Goal: Navigation & Orientation: Find specific page/section

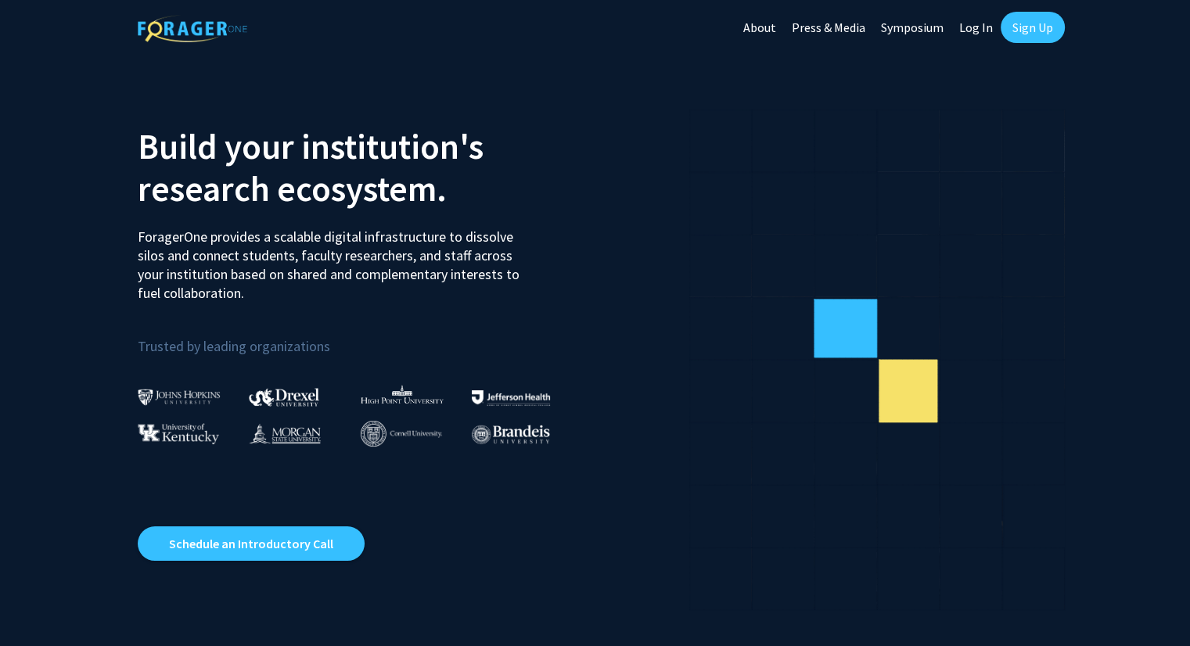
click at [986, 26] on link "Log In" at bounding box center [975, 27] width 49 height 55
select select
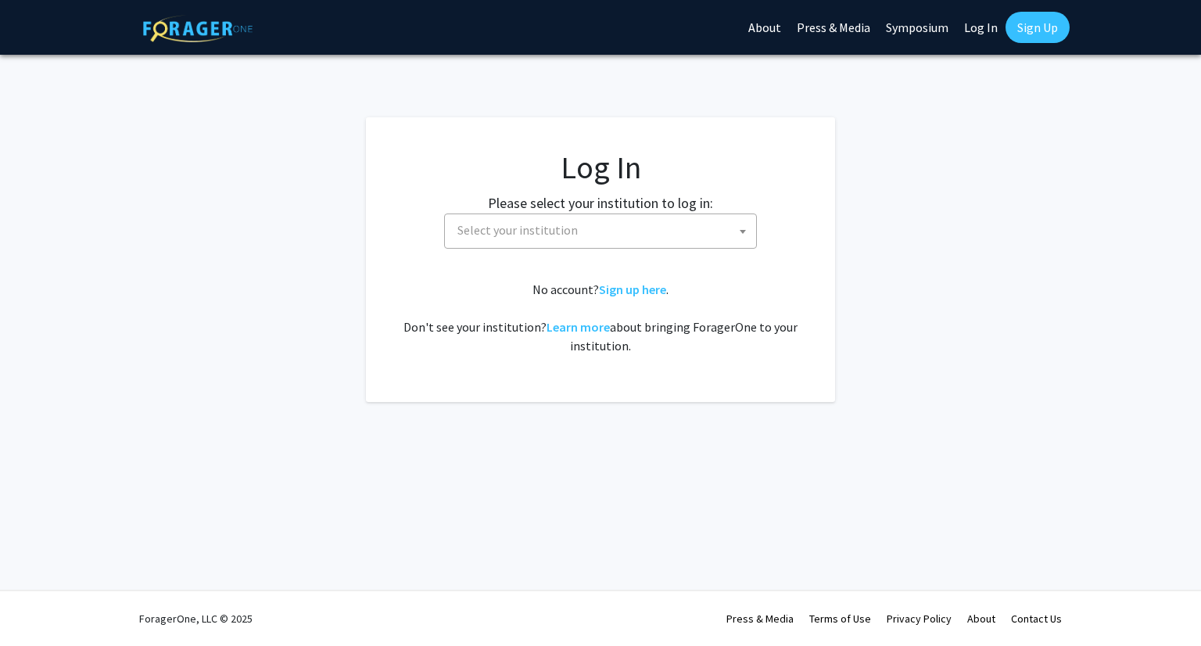
click at [613, 232] on span "Select your institution" at bounding box center [603, 230] width 305 height 32
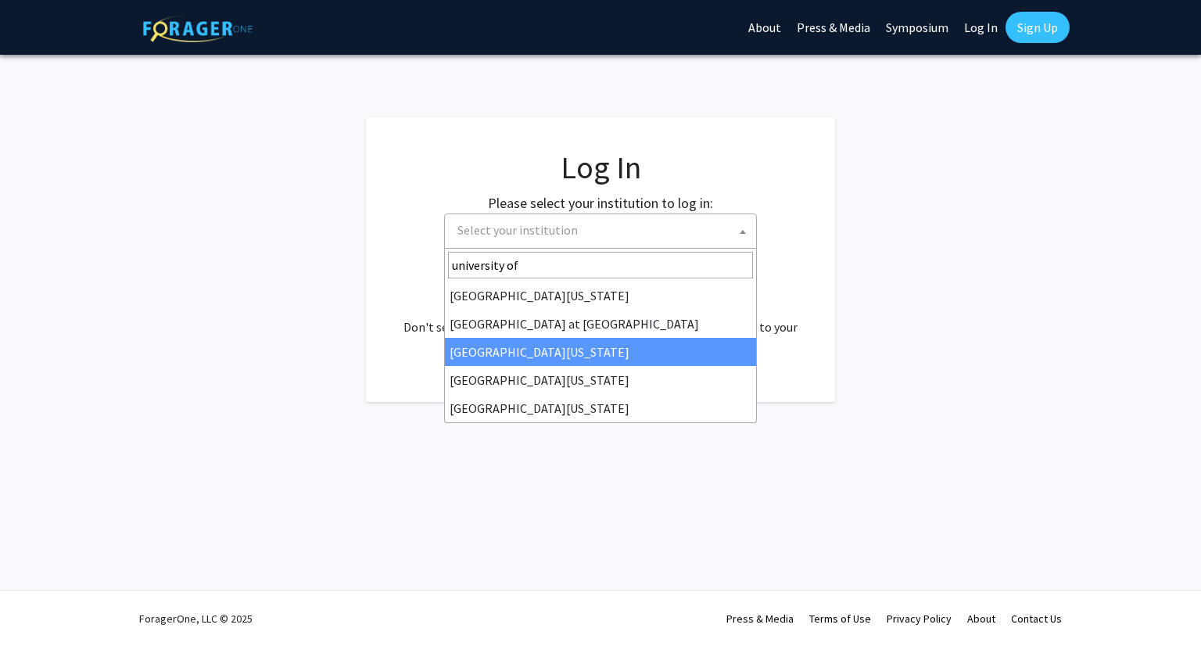
type input "university of"
select select "13"
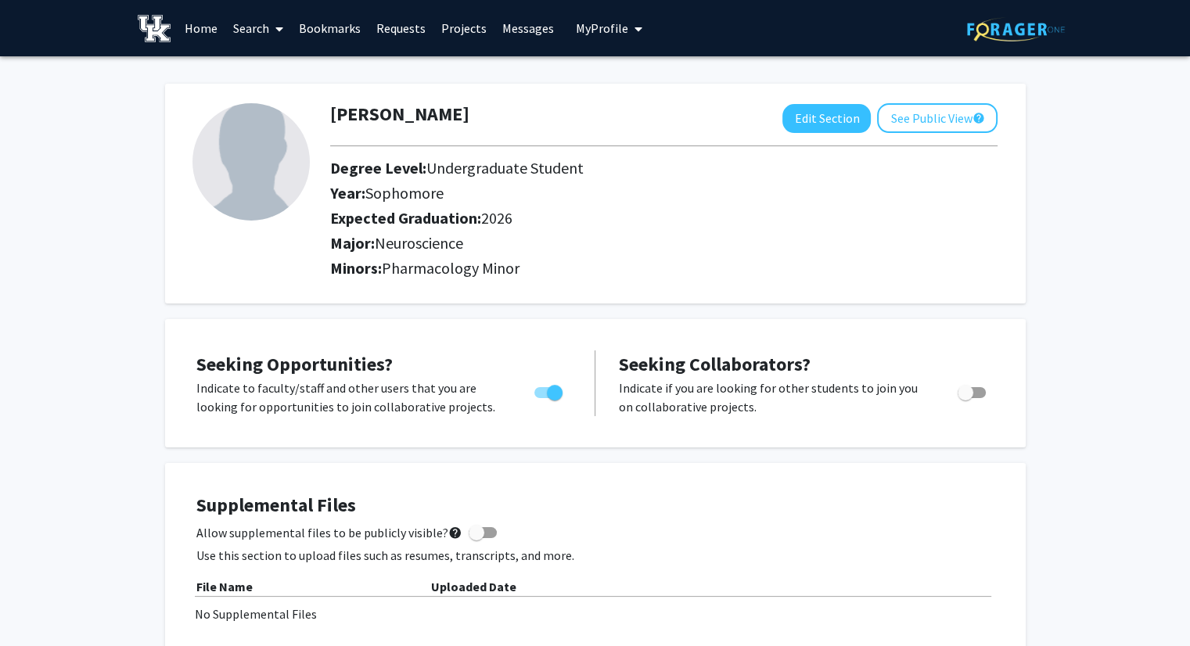
click at [333, 36] on link "Bookmarks" at bounding box center [329, 28] width 77 height 55
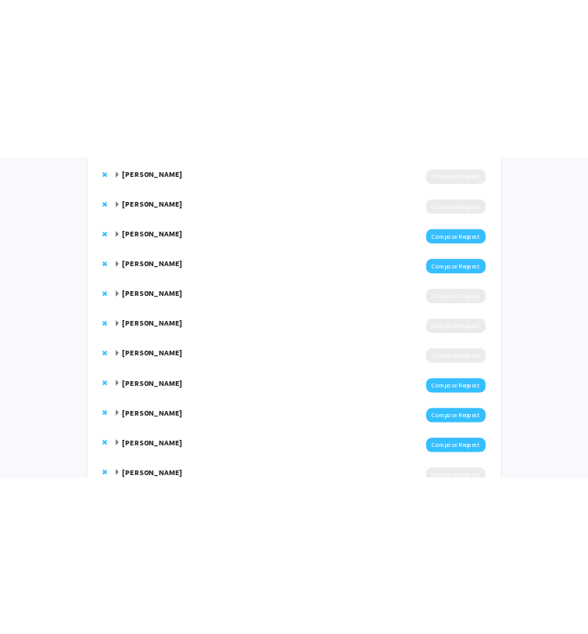
scroll to position [526, 0]
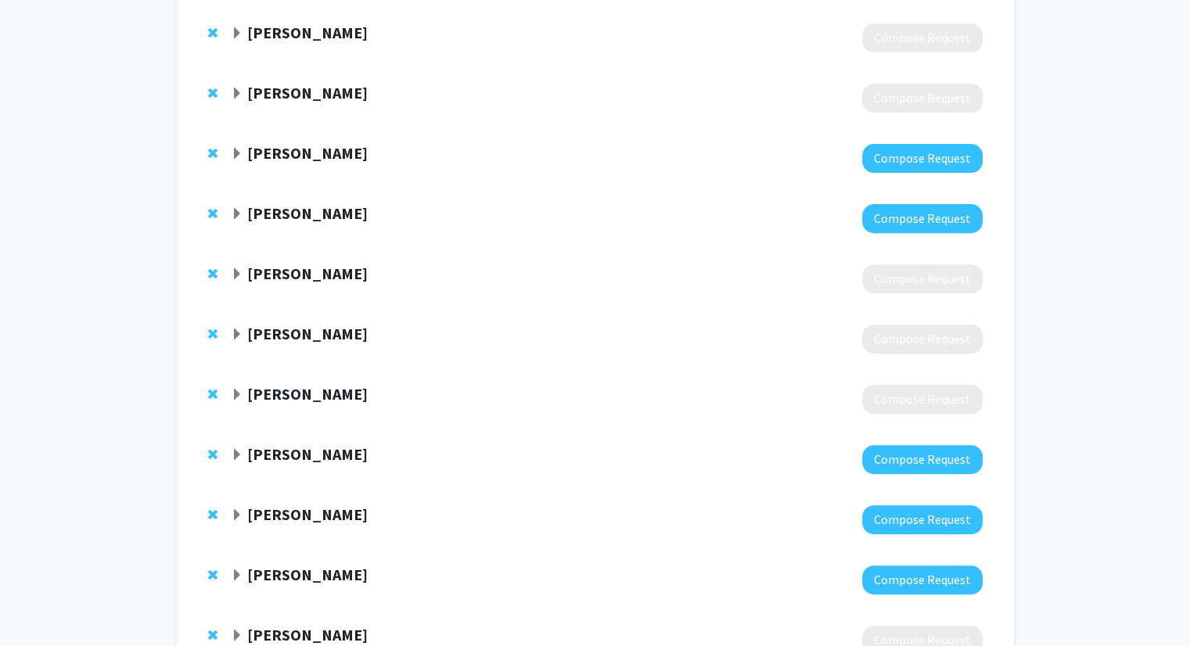
click at [239, 329] on span "Expand Wayne Cass Bookmark" at bounding box center [237, 335] width 13 height 13
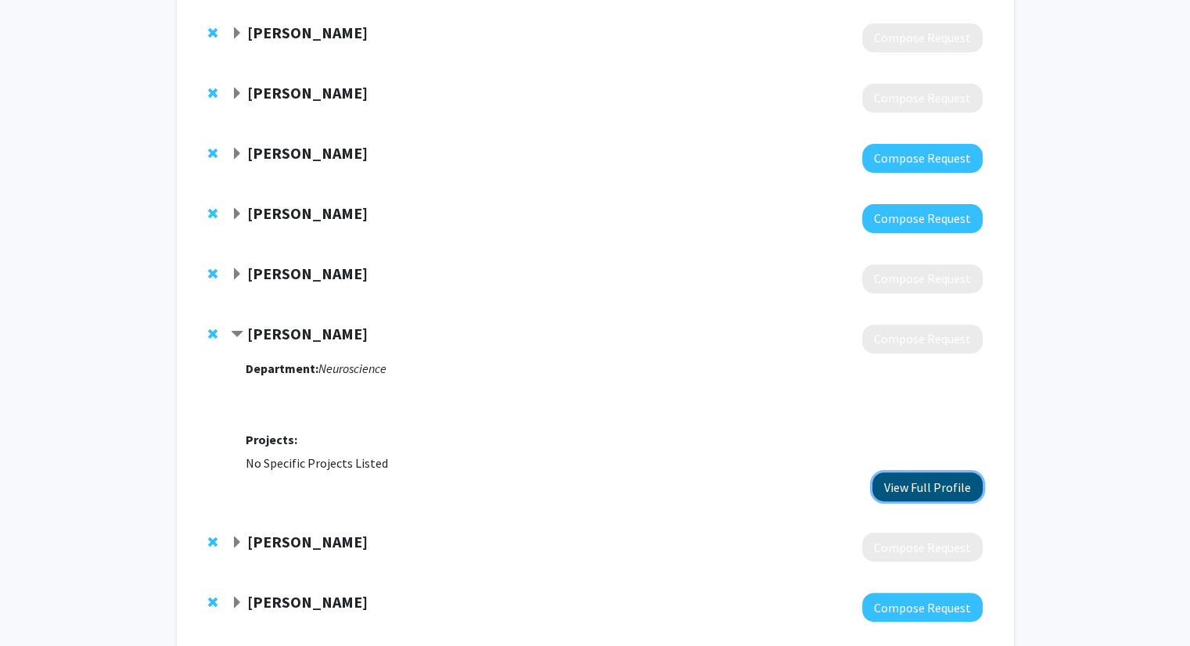
click at [919, 483] on button "View Full Profile" at bounding box center [927, 486] width 110 height 29
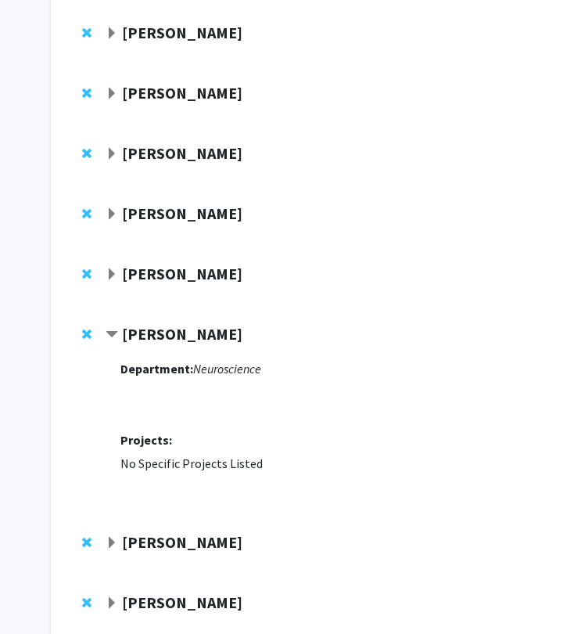
click at [113, 332] on span "Contract Wayne Cass Bookmark" at bounding box center [112, 335] width 13 height 13
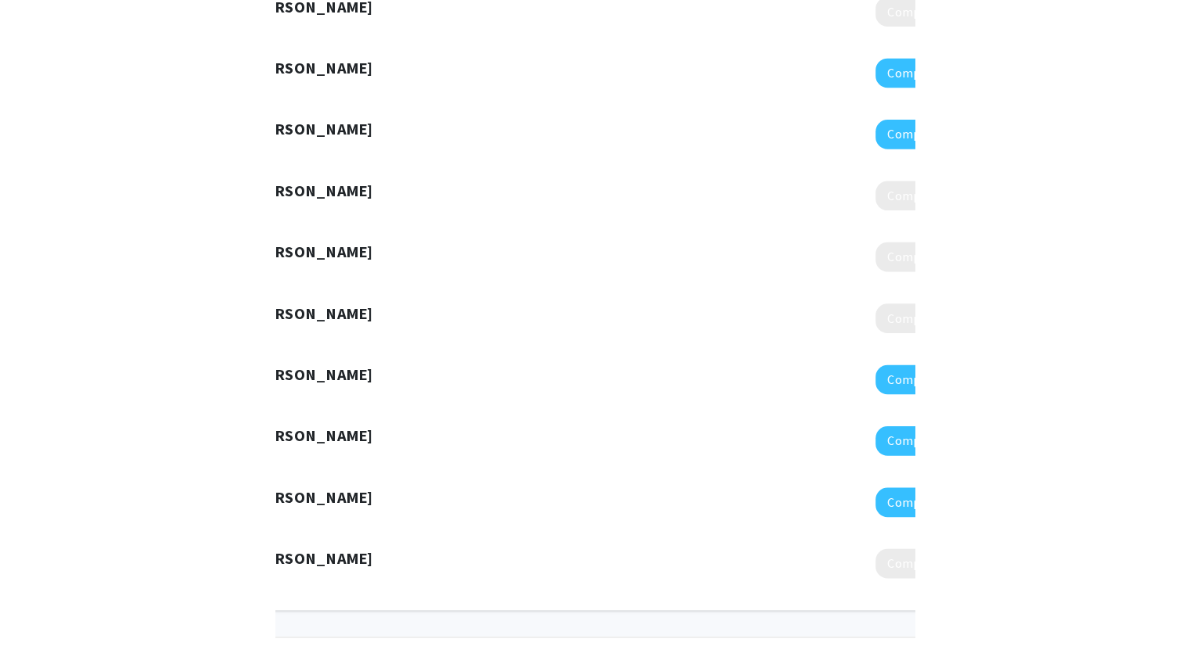
scroll to position [613, 0]
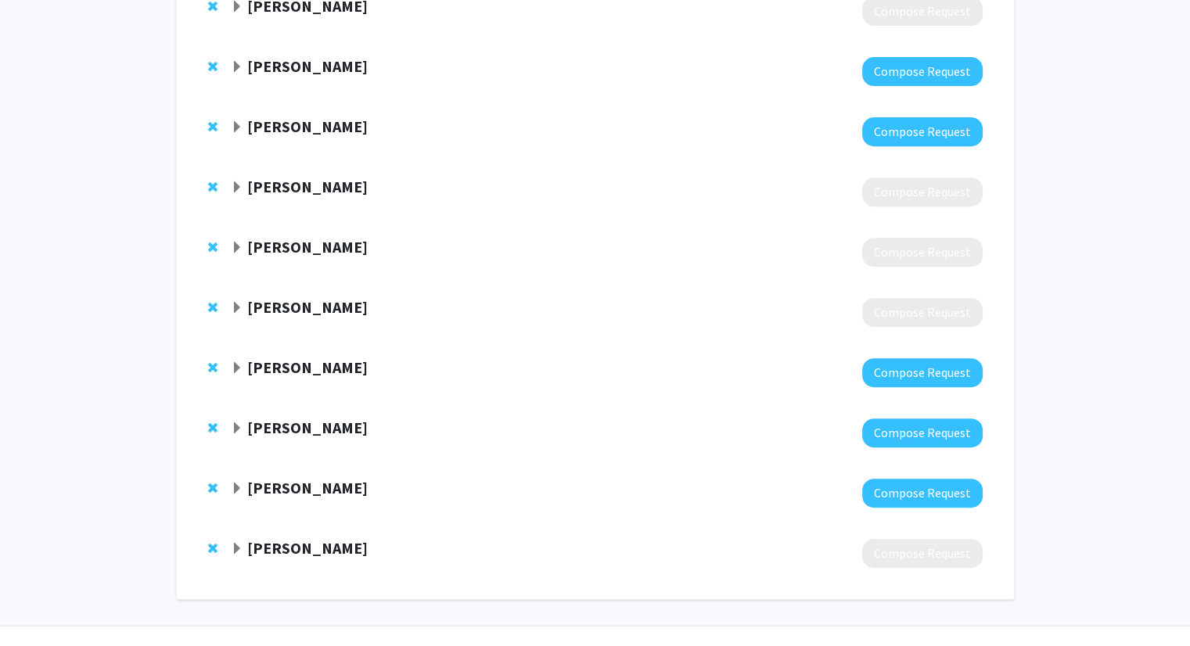
click at [235, 311] on span "Expand Guoying Bing Bookmark" at bounding box center [237, 308] width 13 height 13
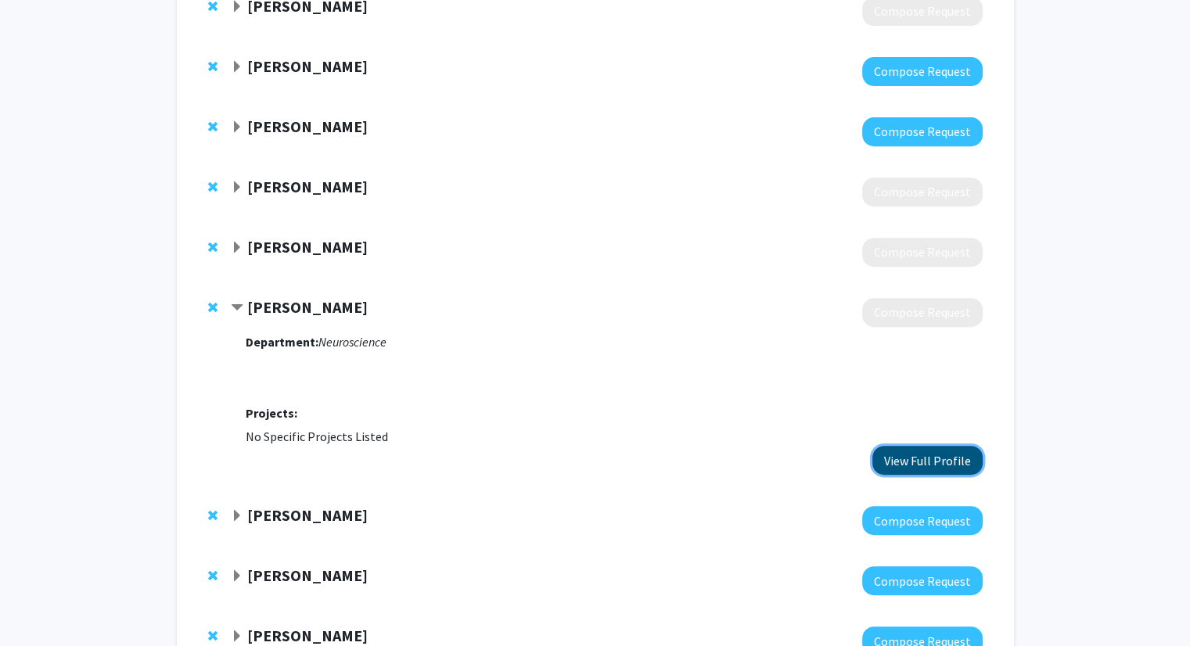
click at [913, 456] on button "View Full Profile" at bounding box center [927, 460] width 110 height 29
click at [239, 512] on span "Expand Jessica Bray Bookmark" at bounding box center [237, 516] width 13 height 13
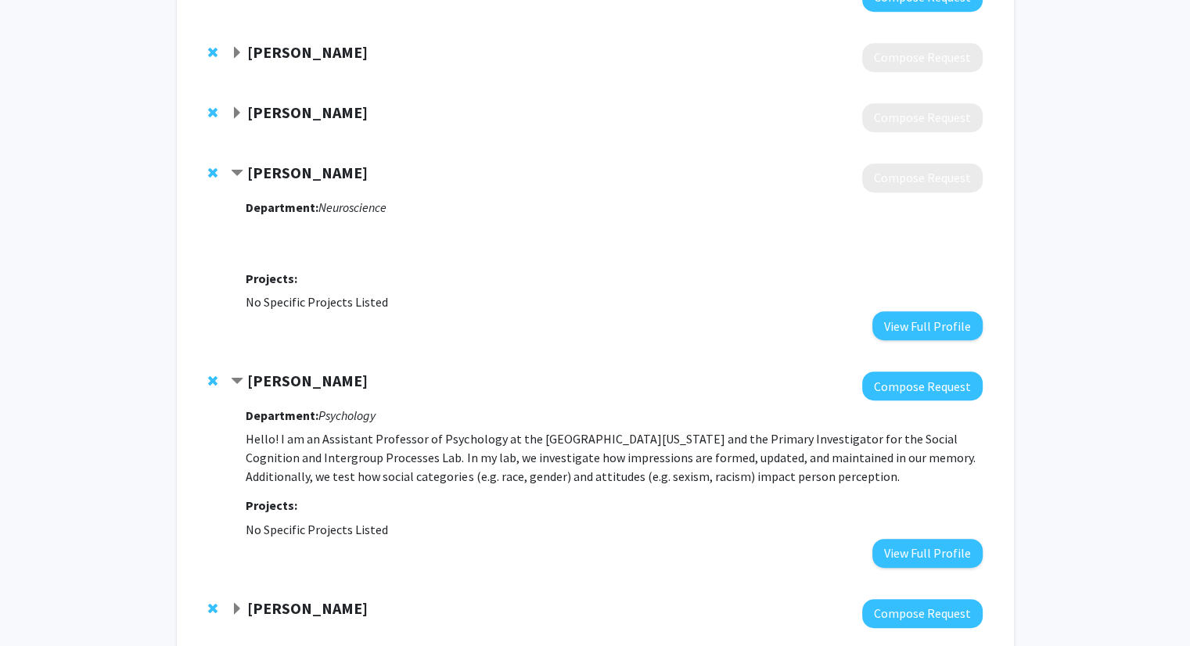
scroll to position [773, 0]
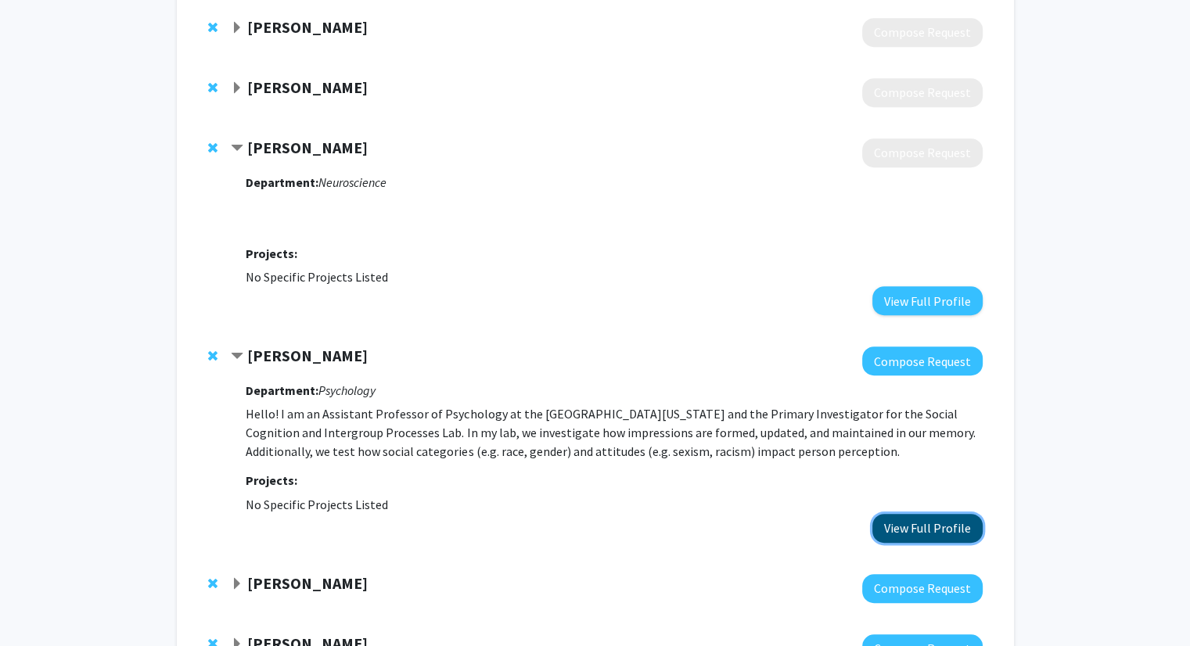
click at [968, 530] on button "View Full Profile" at bounding box center [927, 528] width 110 height 29
click at [239, 354] on span "Contract Jessica Bray Bookmark" at bounding box center [237, 356] width 13 height 13
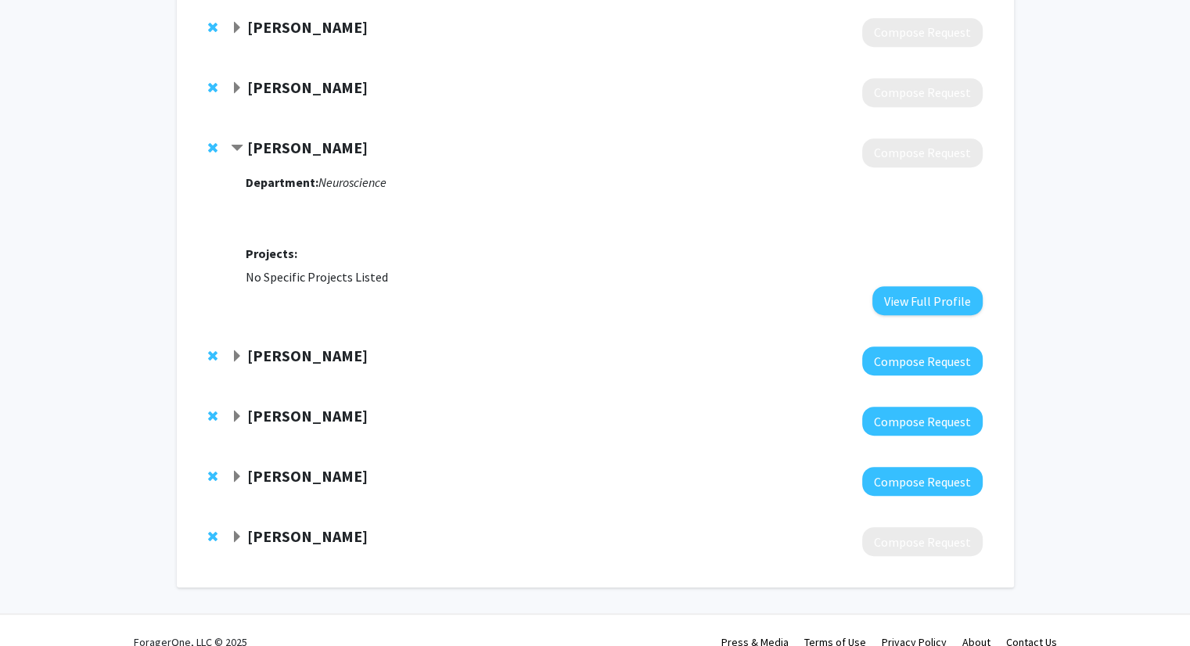
click at [241, 150] on span "Contract Guoying Bing Bookmark" at bounding box center [237, 148] width 13 height 13
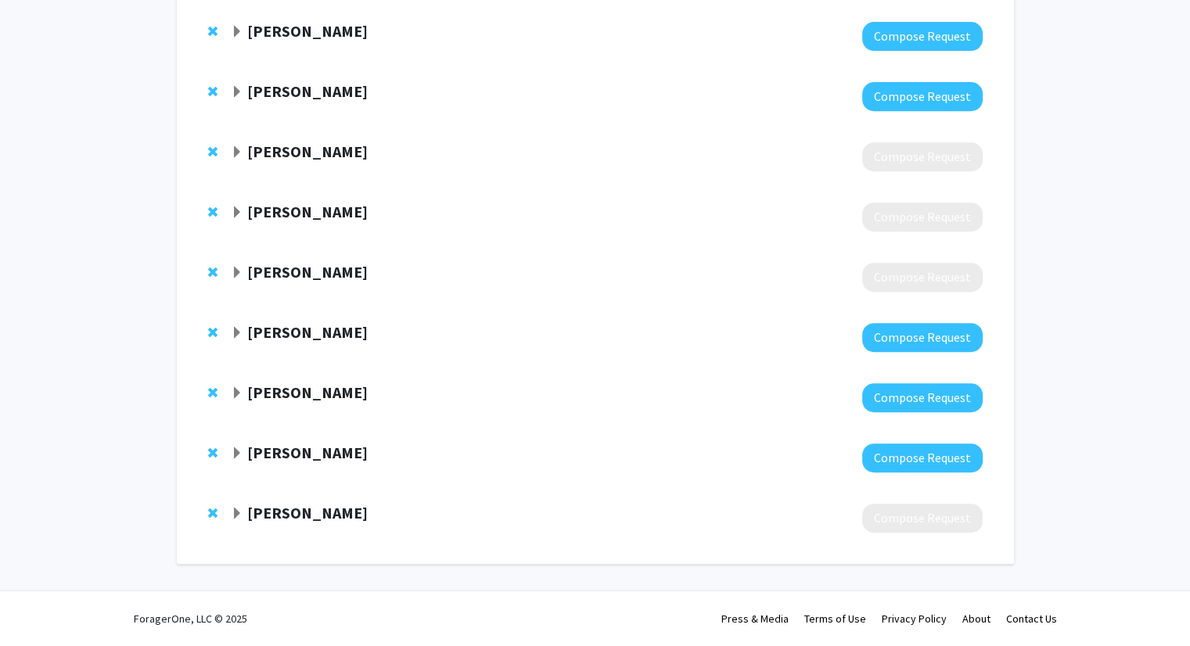
scroll to position [648, 0]
click at [240, 395] on span "Expand Martha Tillson Bookmark" at bounding box center [237, 394] width 13 height 13
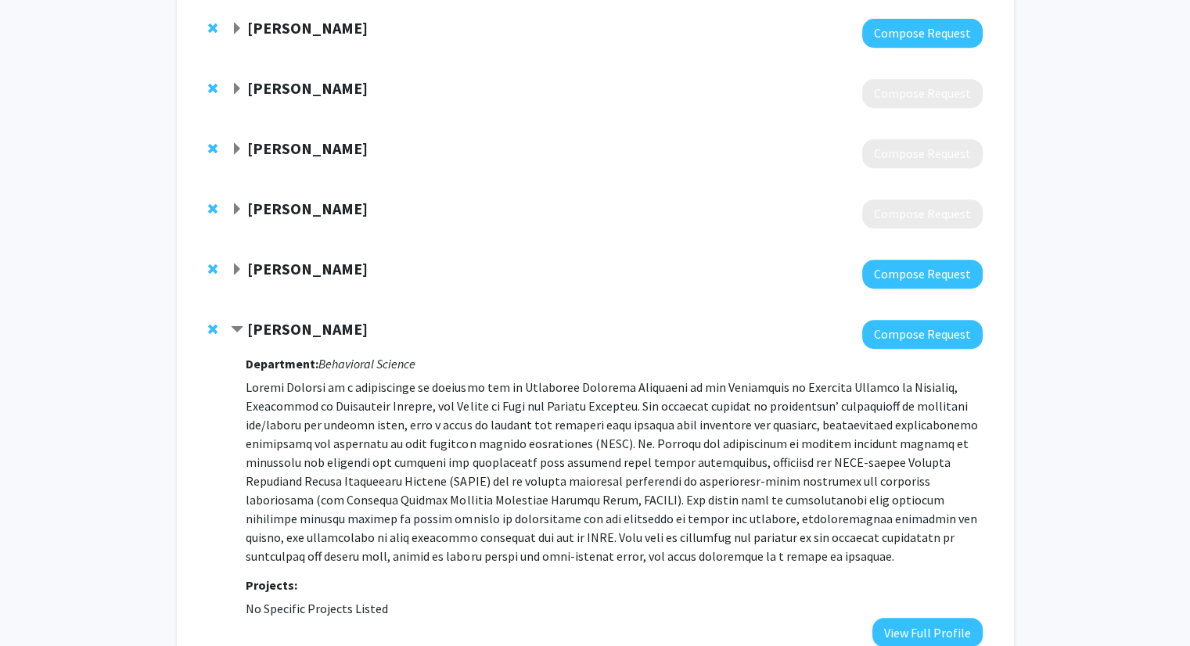
scroll to position [757, 0]
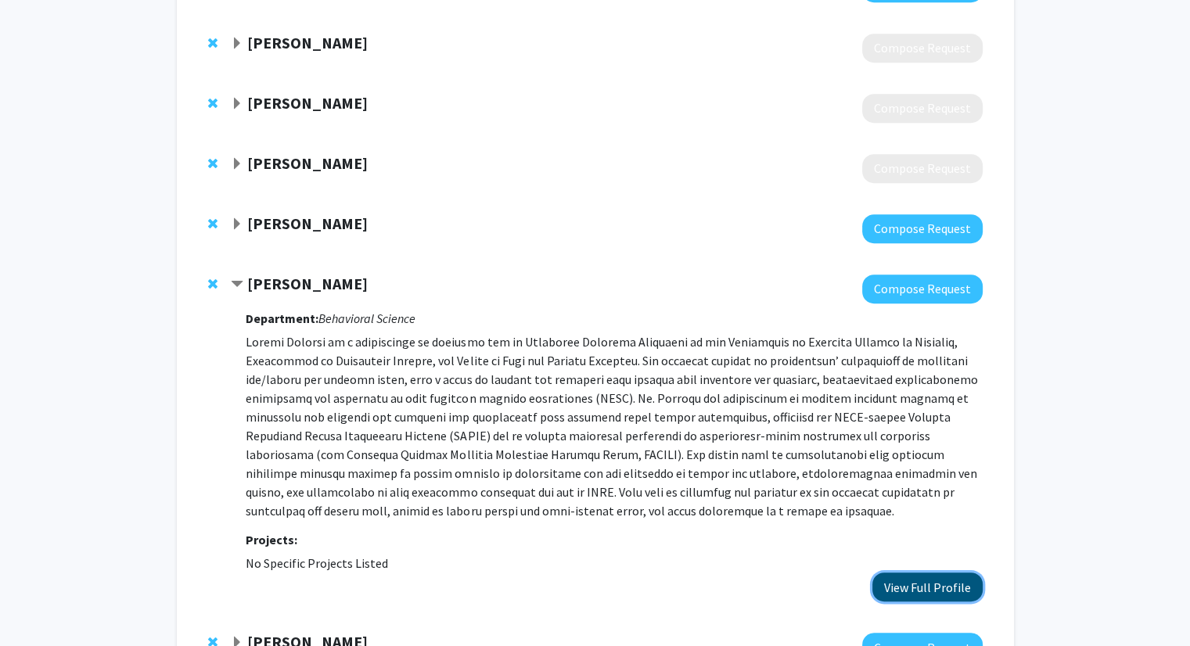
click at [901, 580] on button "View Full Profile" at bounding box center [927, 587] width 110 height 29
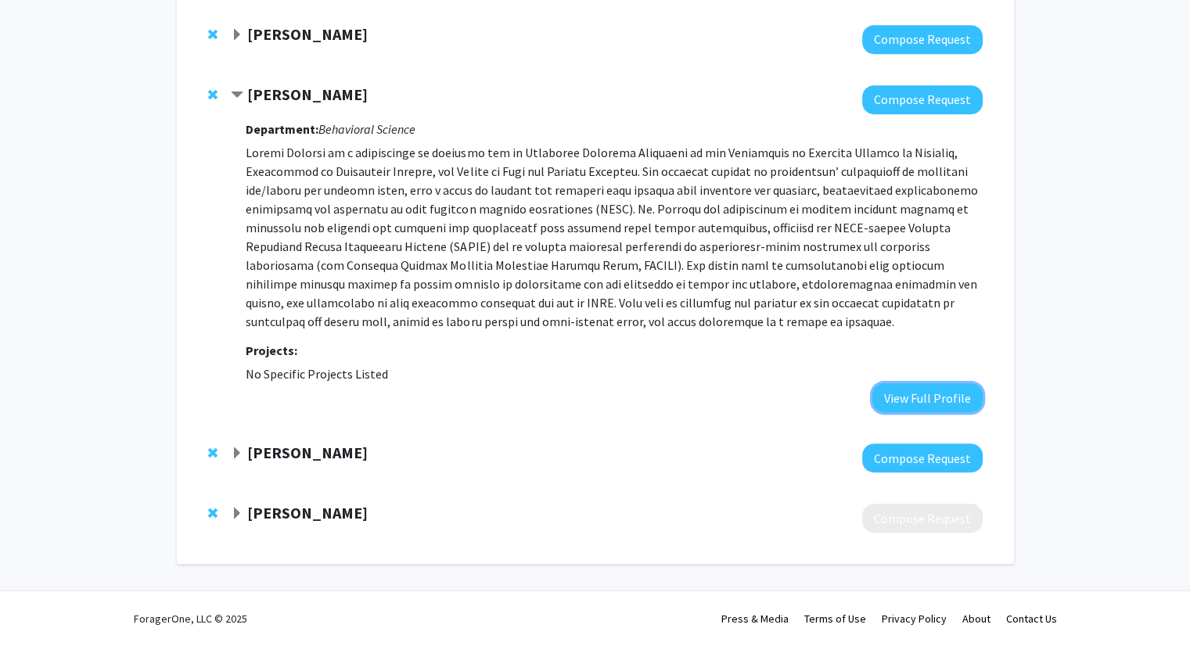
scroll to position [946, 0]
click at [235, 454] on span "Expand Thomas Zentall Bookmark" at bounding box center [237, 454] width 13 height 13
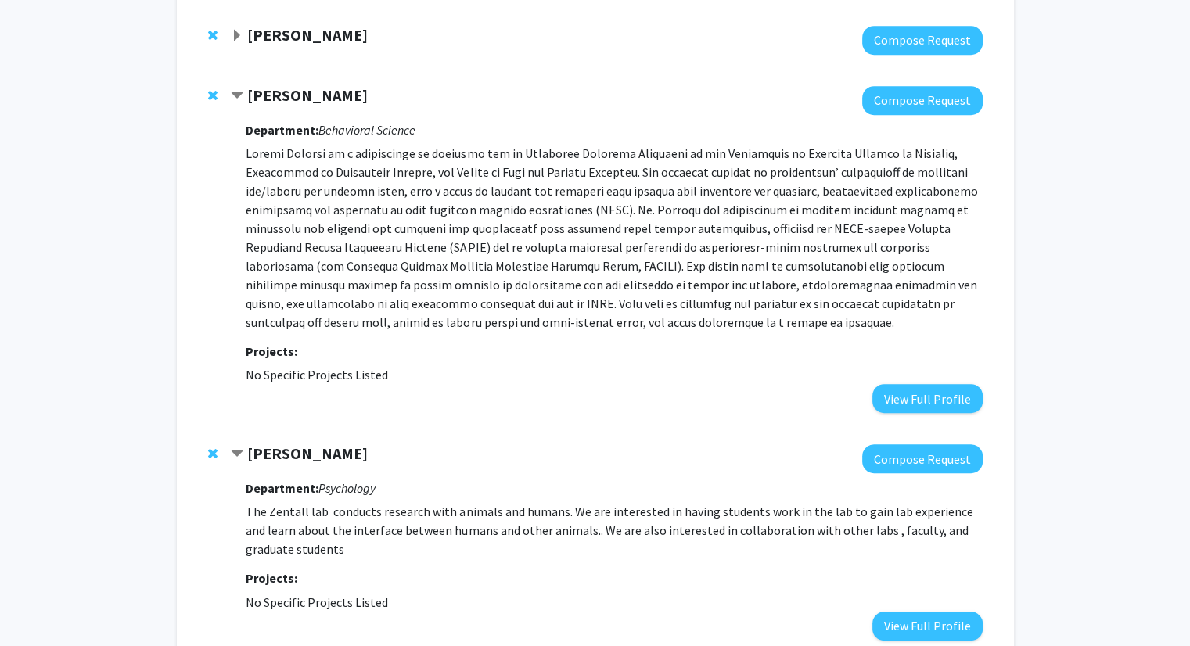
click at [237, 94] on span "Contract Martha Tillson Bookmark" at bounding box center [237, 96] width 13 height 13
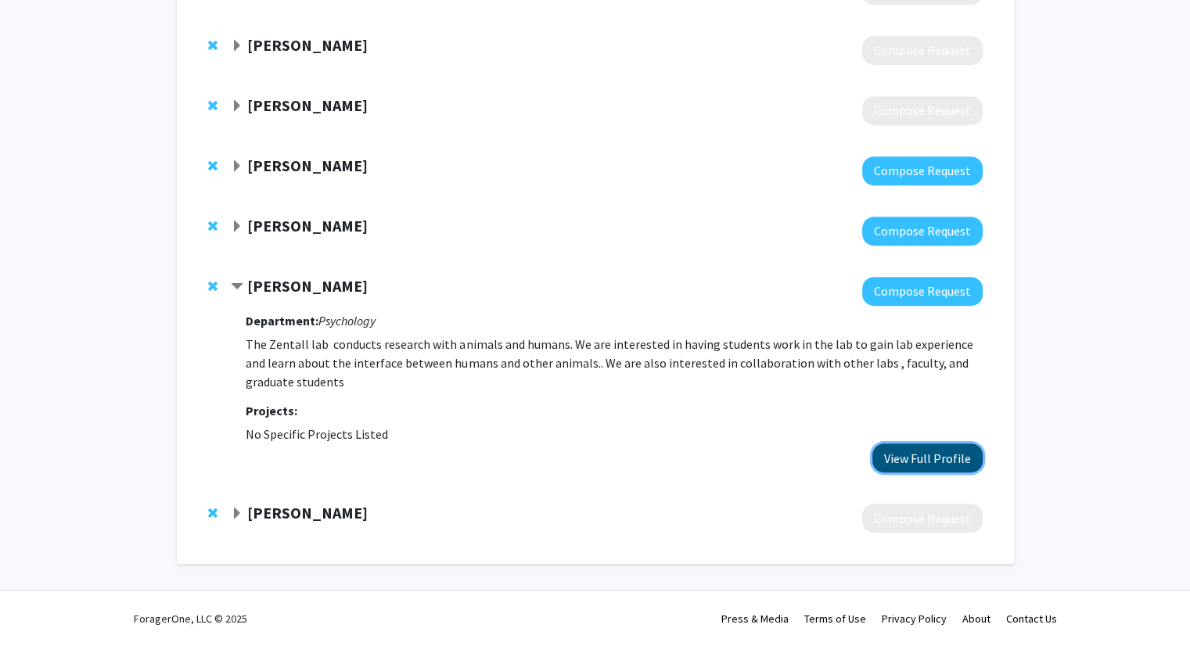
click at [917, 461] on button "View Full Profile" at bounding box center [927, 458] width 110 height 29
click at [241, 508] on span "Expand Mark Fillmore Bookmark" at bounding box center [237, 514] width 13 height 13
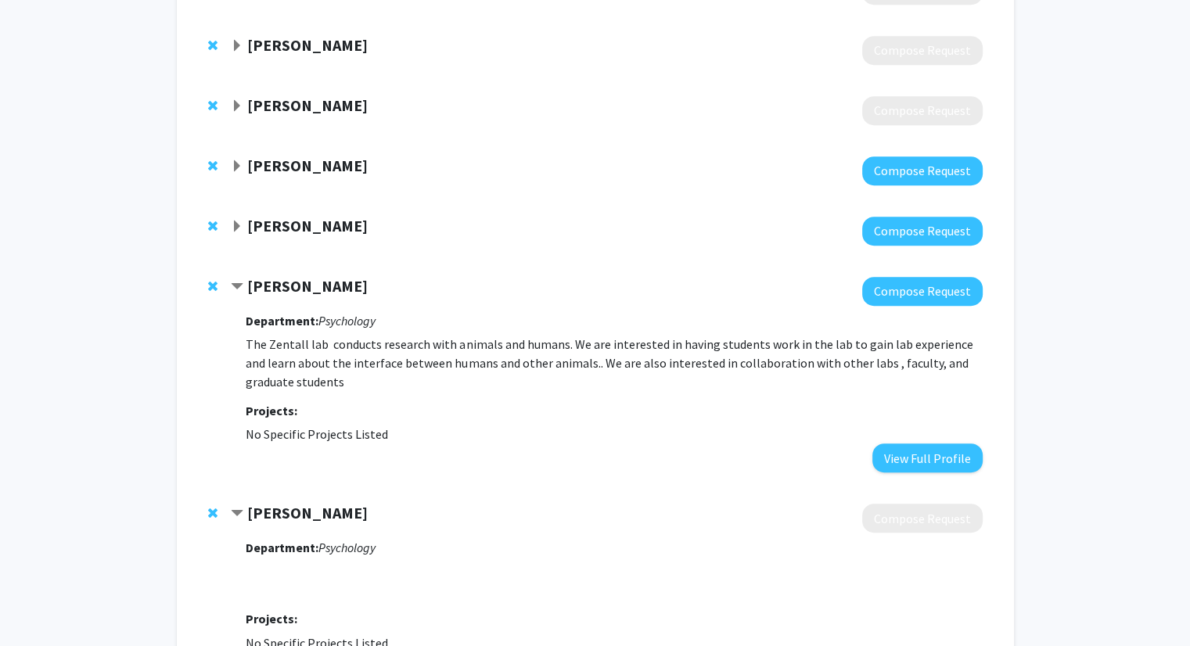
scroll to position [964, 0]
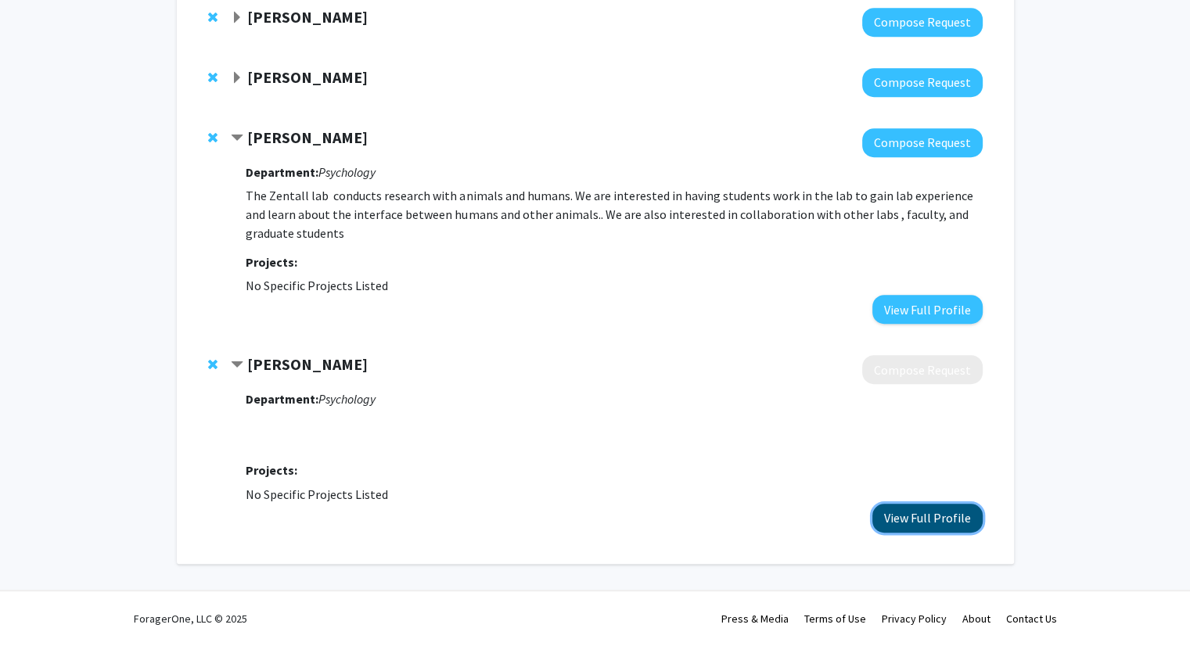
click at [923, 524] on button "View Full Profile" at bounding box center [927, 518] width 110 height 29
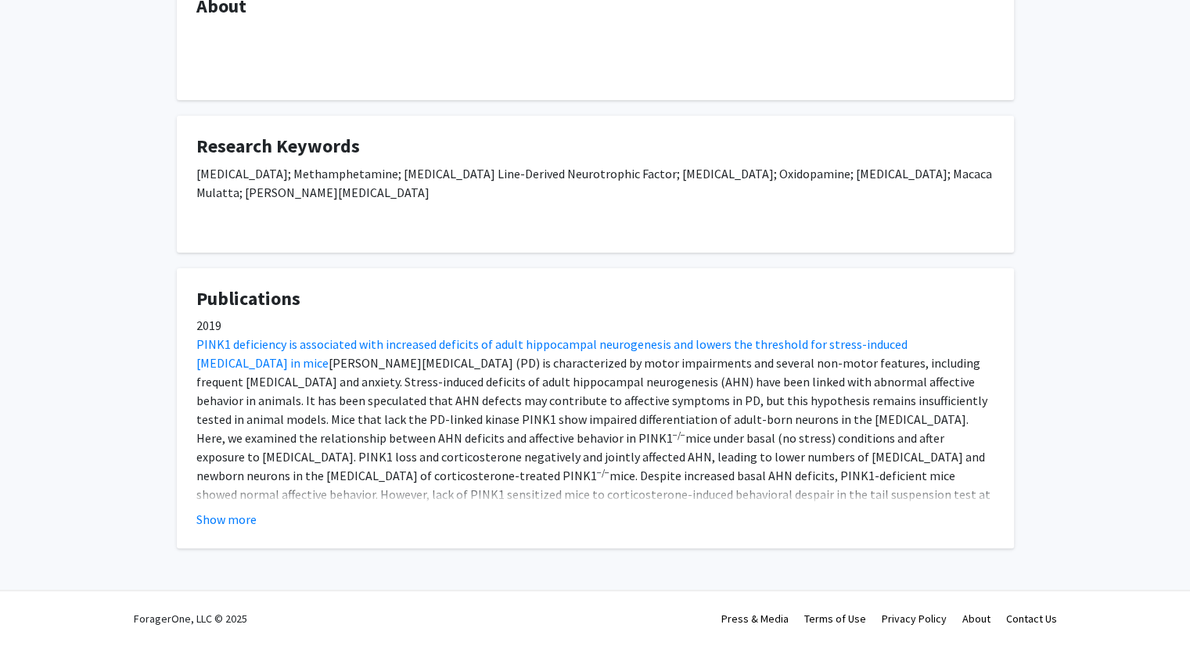
scroll to position [282, 0]
click at [246, 514] on button "Show more" at bounding box center [226, 520] width 60 height 19
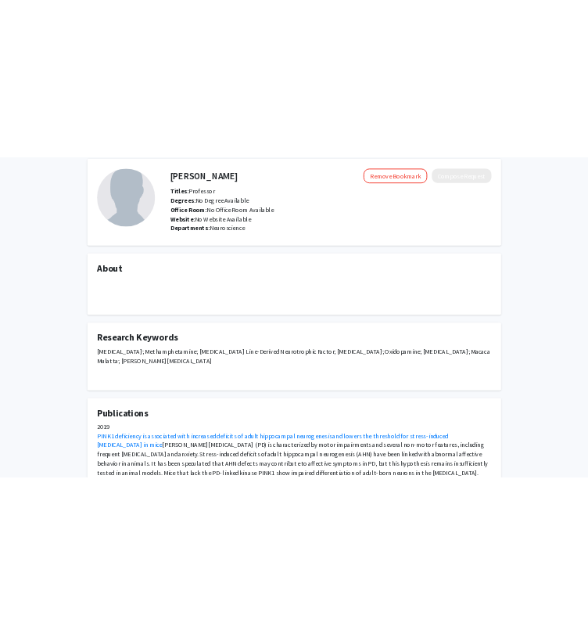
scroll to position [0, 0]
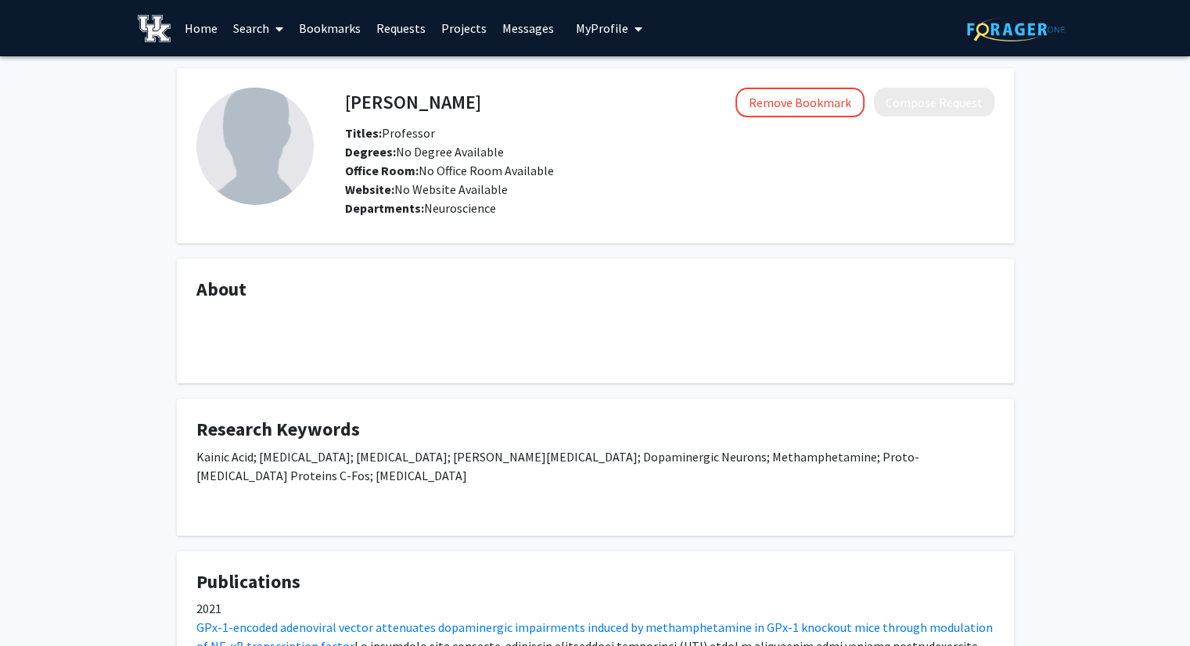
click at [416, 113] on h4 "Guoying Bing" at bounding box center [413, 102] width 136 height 29
copy h4 "Guoying Bing"
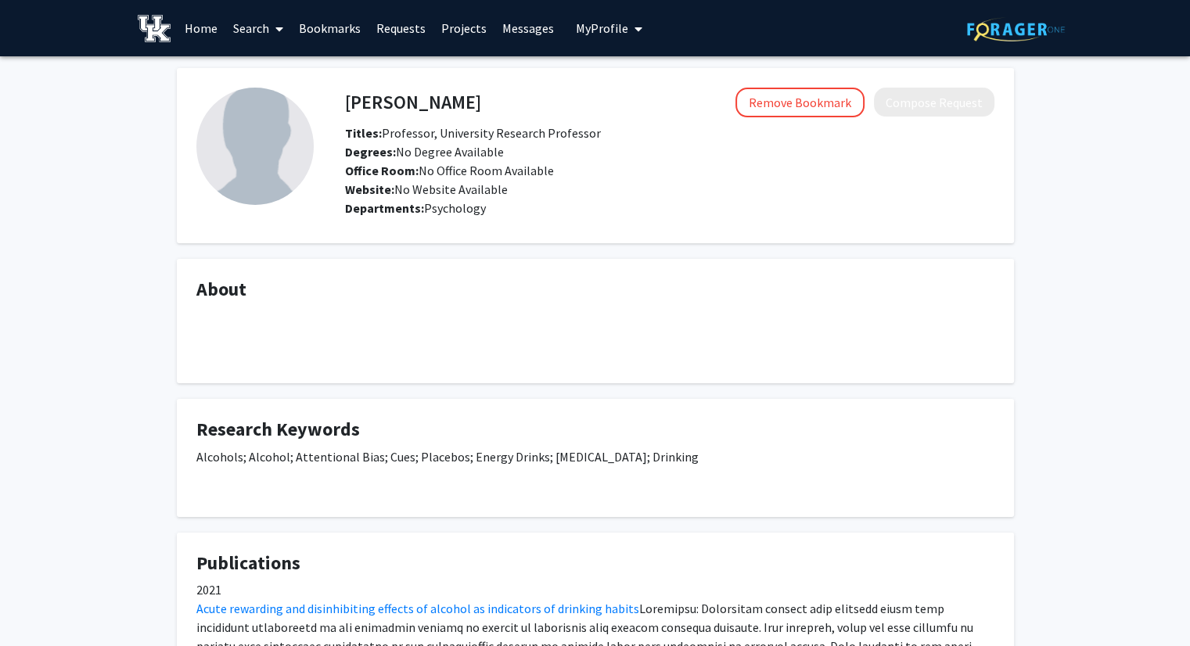
click at [436, 106] on h4 "[PERSON_NAME]" at bounding box center [413, 102] width 136 height 29
copy h4 "[PERSON_NAME]"
